Goal: Find contact information: Find contact information

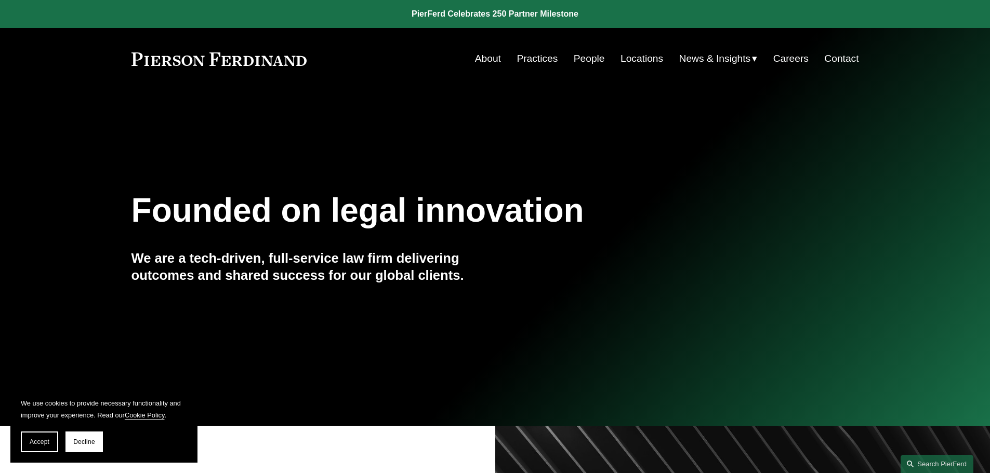
click at [589, 60] on link "People" at bounding box center [588, 59] width 31 height 20
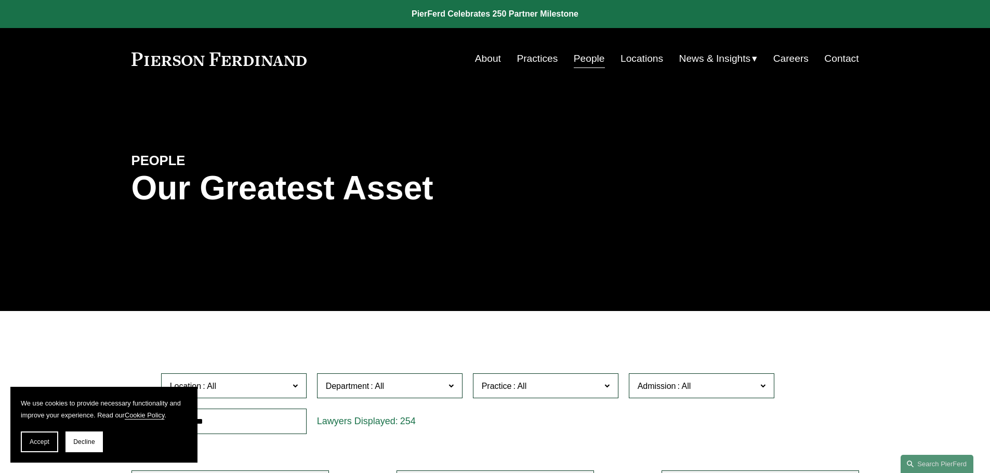
scroll to position [52, 0]
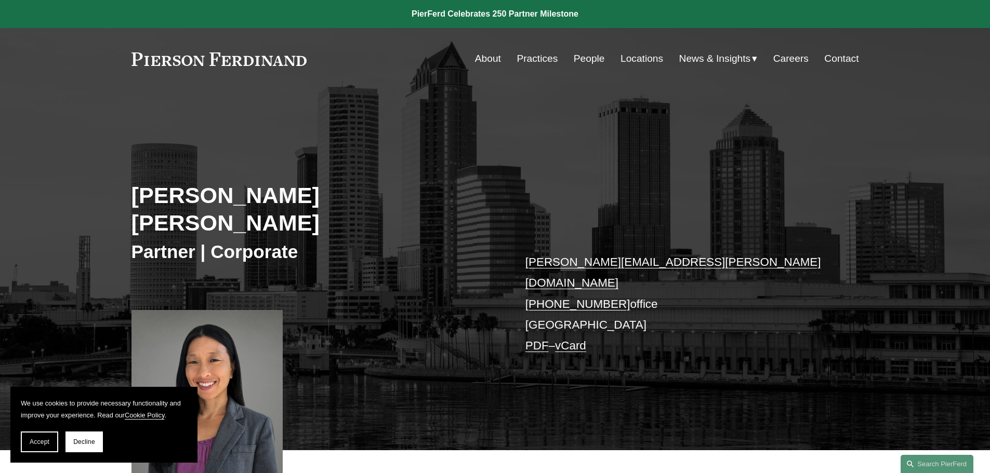
click at [541, 284] on p "julia.lucas@pierferd.com +1.352.415.3253 office Tampa PDF – vCard" at bounding box center [676, 304] width 303 height 105
click at [847, 56] on link "Contact" at bounding box center [841, 59] width 34 height 20
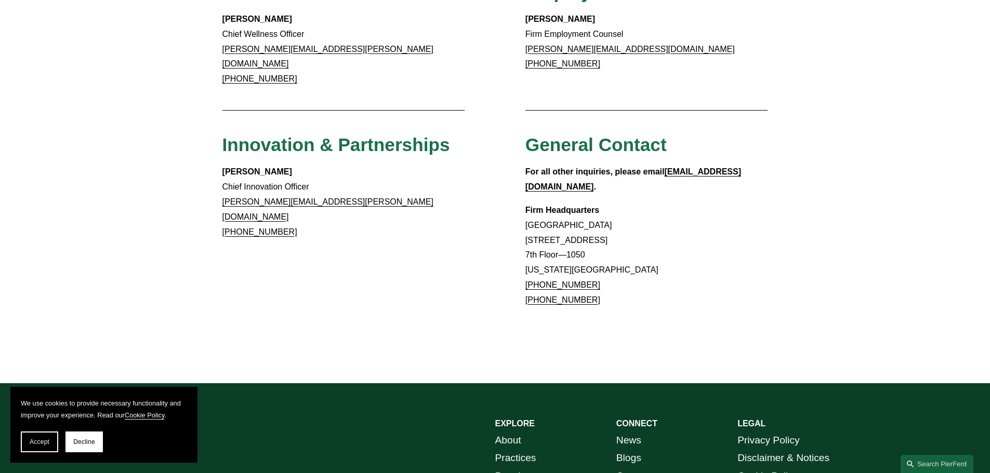
scroll to position [971, 0]
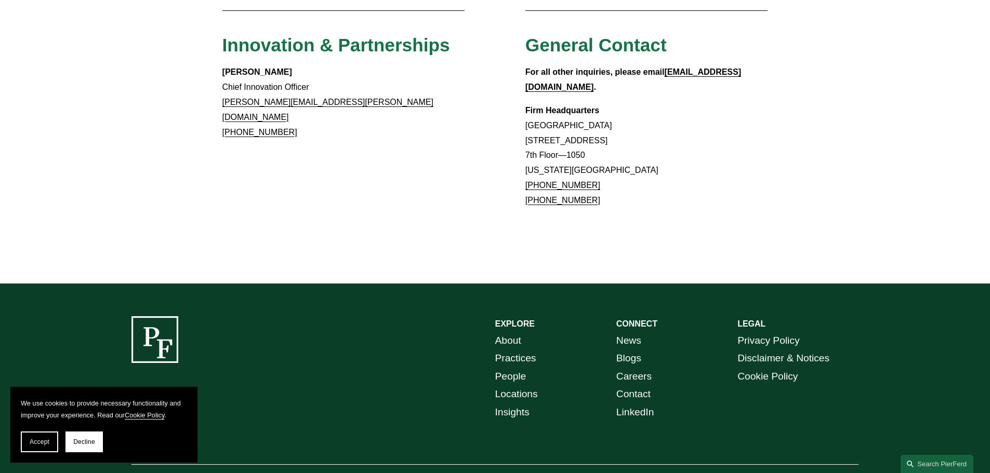
click at [529, 385] on link "Locations" at bounding box center [516, 394] width 43 height 18
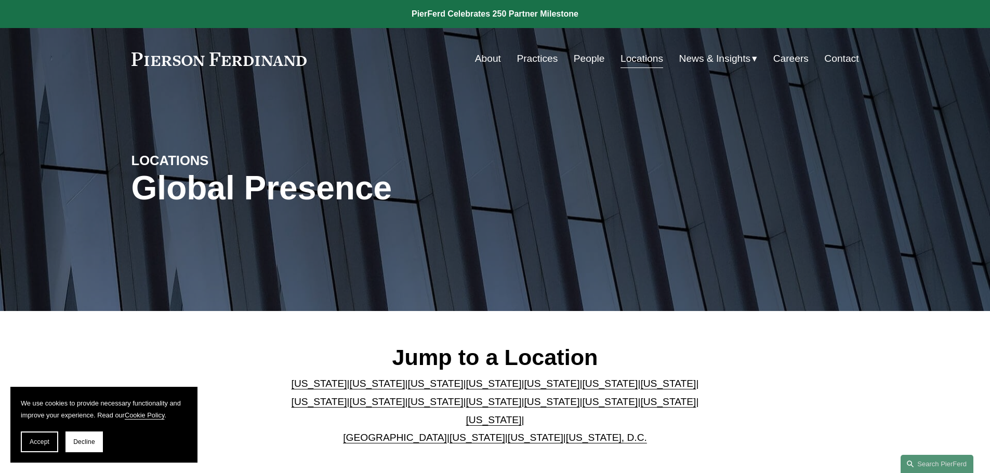
drag, startPoint x: 512, startPoint y: 380, endPoint x: 513, endPoint y: 385, distance: 5.2
click at [513, 383] on p "Arizona | California | Colorado | Delaware | Florida | Georgia | Illinois | Mas…" at bounding box center [495, 411] width 424 height 72
click at [524, 386] on link "[US_STATE]" at bounding box center [552, 383] width 56 height 11
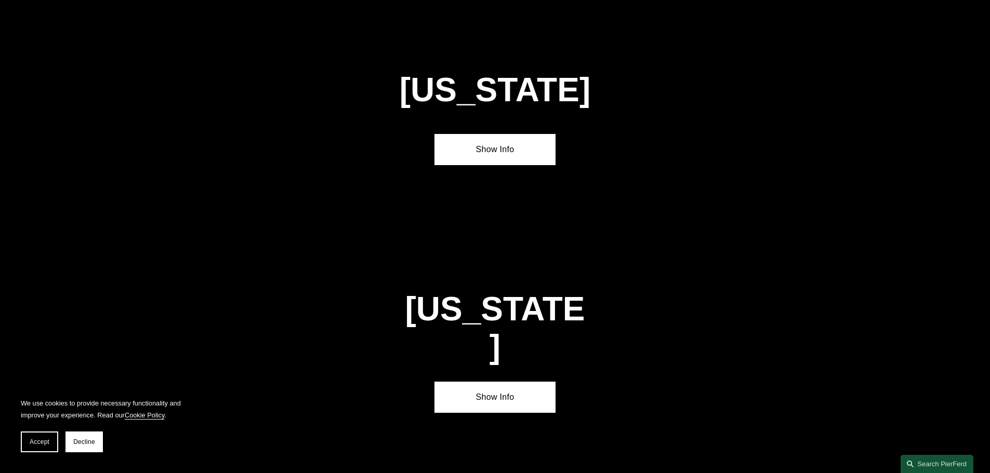
scroll to position [1347, 0]
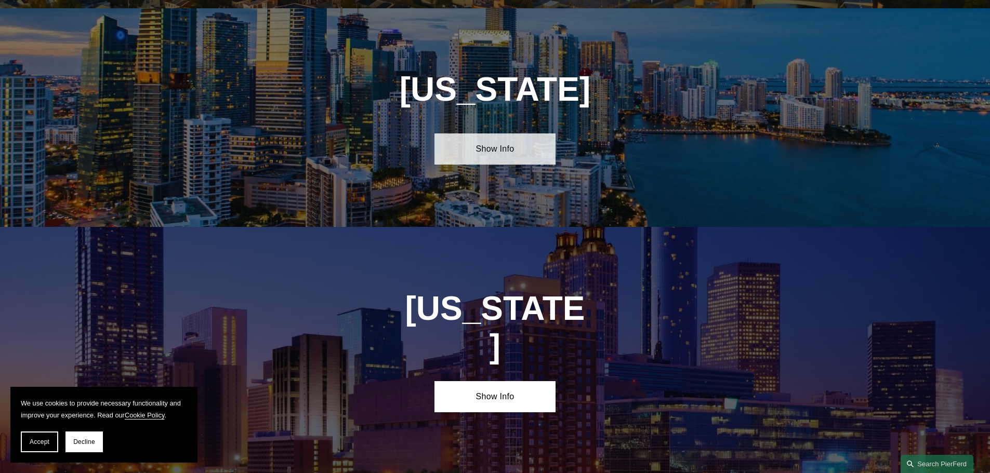
click at [496, 138] on link "Show Info" at bounding box center [494, 148] width 121 height 31
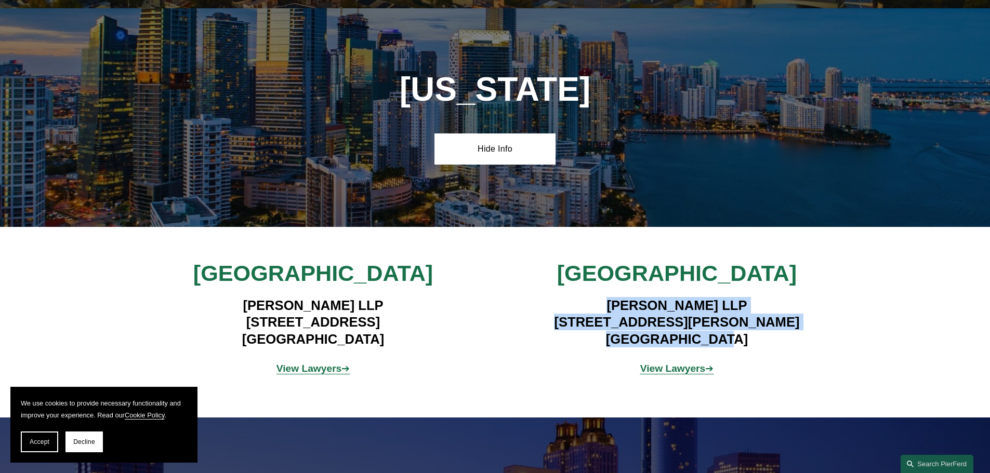
drag, startPoint x: 756, startPoint y: 331, endPoint x: 580, endPoint y: 293, distance: 179.5
click at [580, 297] on h4 "Pierson Ferdinand LLP 4830 W. Kennedy Blvd, Suite 600 Tampa, FL 33609" at bounding box center [676, 322] width 303 height 50
copy h4 "Pierson Ferdinand LLP 4830 W. Kennedy Blvd, Suite 600 Tampa, FL 33609"
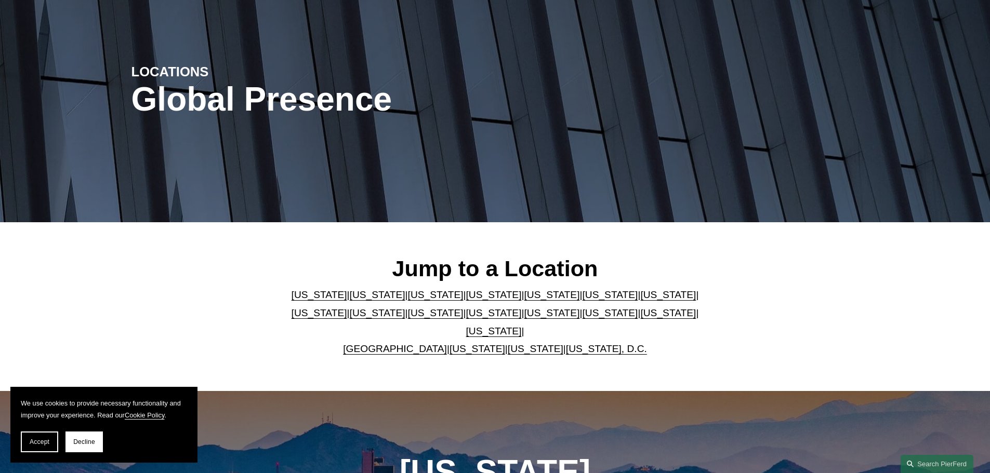
scroll to position [0, 0]
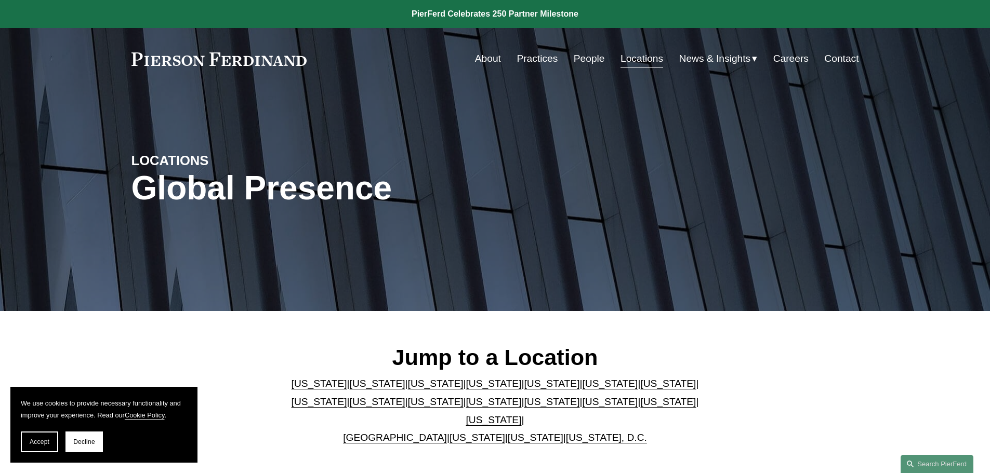
click at [576, 55] on link "People" at bounding box center [588, 59] width 31 height 20
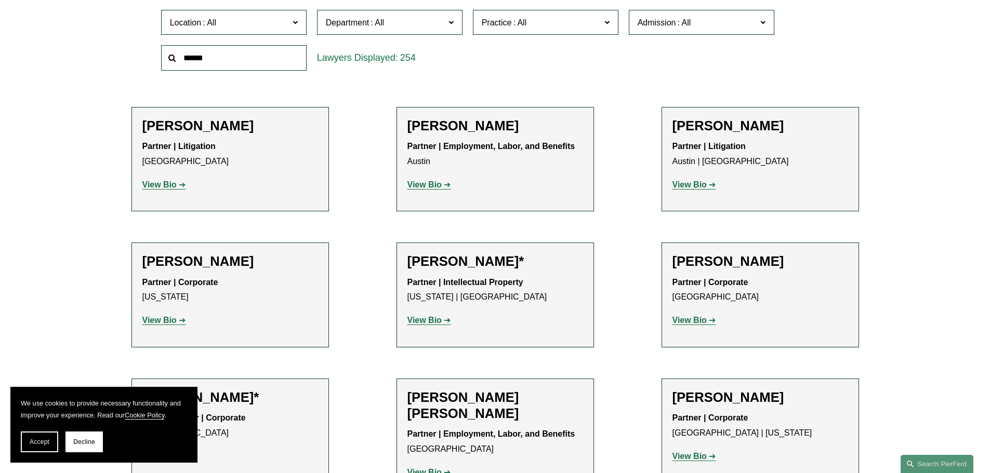
scroll to position [156, 0]
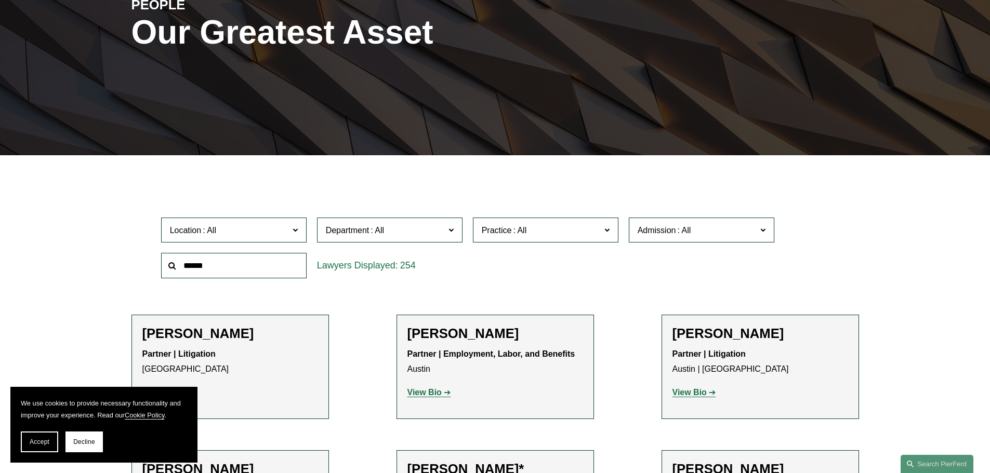
click at [198, 268] on input "text" at bounding box center [233, 265] width 145 height 25
paste input "**********"
type input "**********"
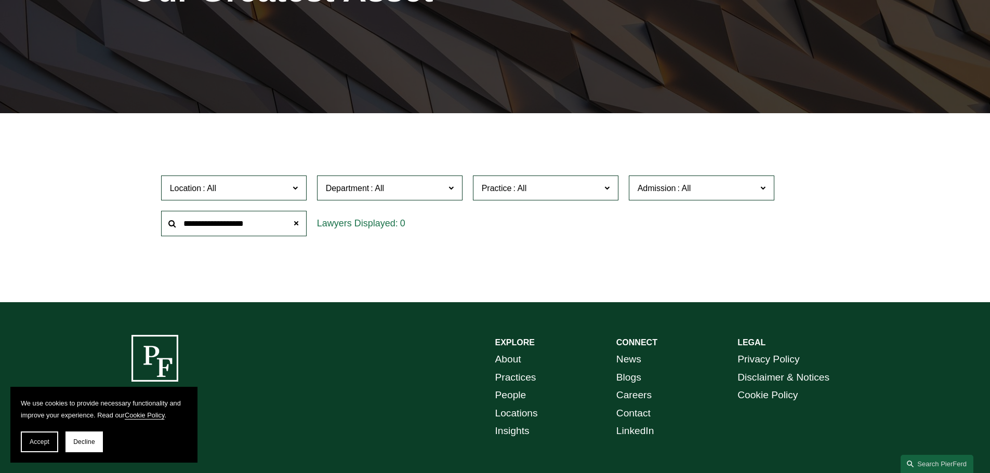
scroll to position [265, 0]
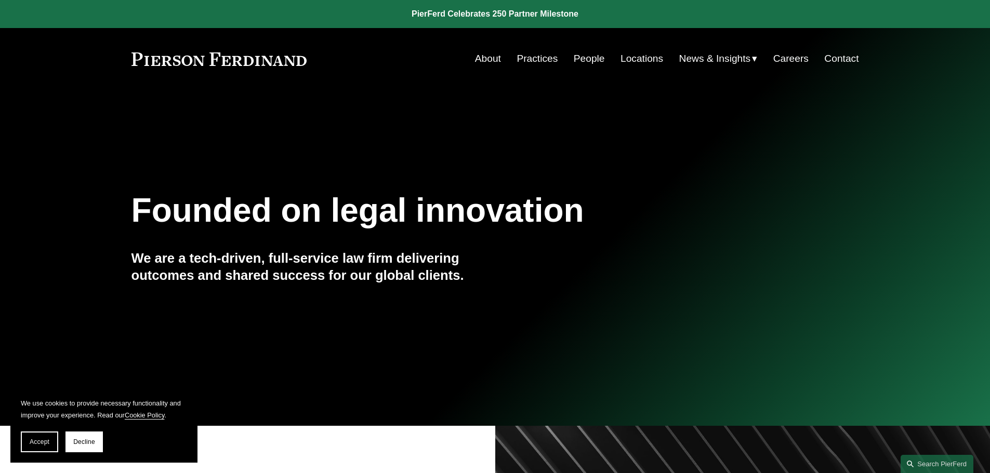
click at [585, 61] on link "People" at bounding box center [588, 59] width 31 height 20
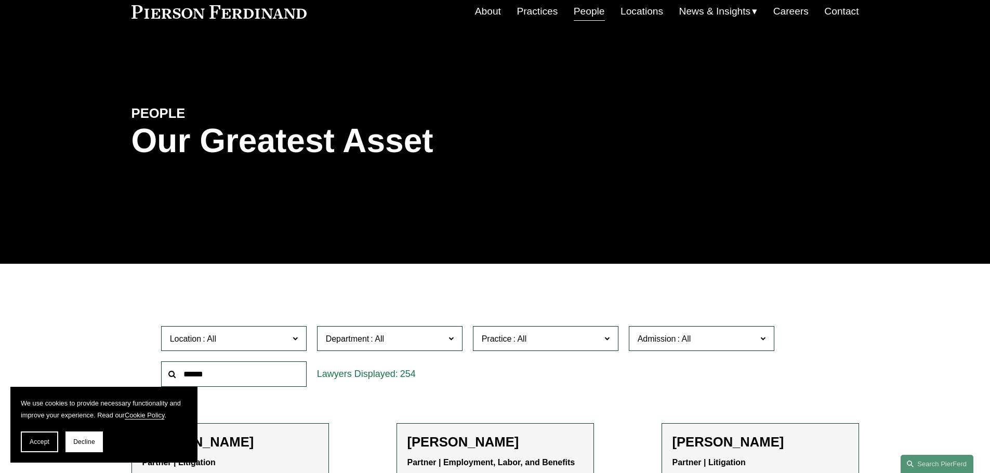
scroll to position [208, 0]
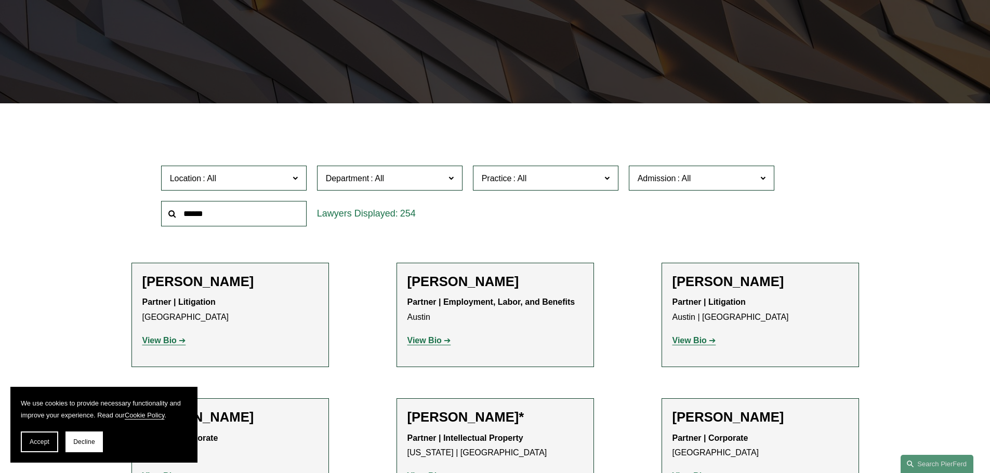
click at [216, 210] on input "text" at bounding box center [233, 213] width 145 height 25
paste input "**********"
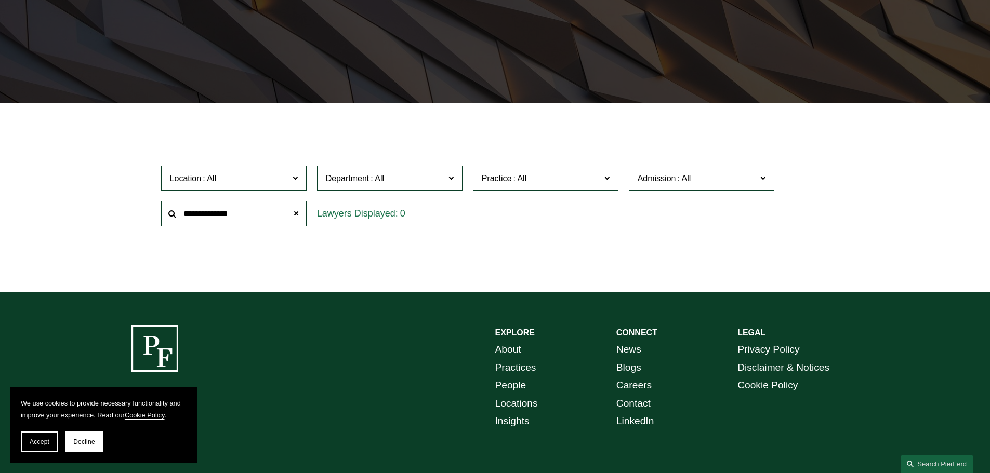
click at [193, 211] on input "**********" at bounding box center [233, 213] width 145 height 25
type input "******"
